Goal: Task Accomplishment & Management: Complete application form

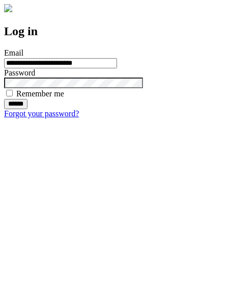
type input "**********"
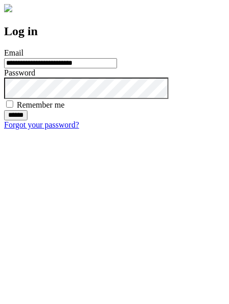
click at [28, 120] on input "******" at bounding box center [15, 115] width 23 height 10
